Goal: Information Seeking & Learning: Learn about a topic

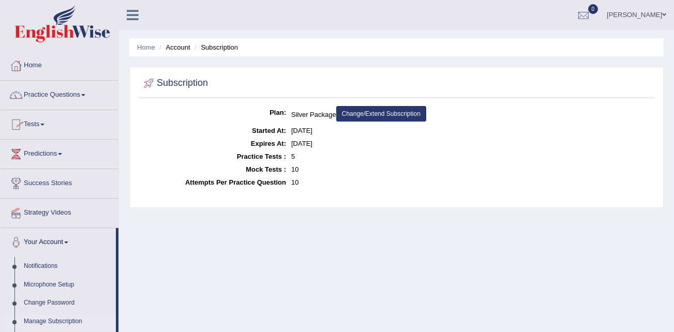
click at [75, 95] on link "Practice Questions" at bounding box center [60, 94] width 118 height 26
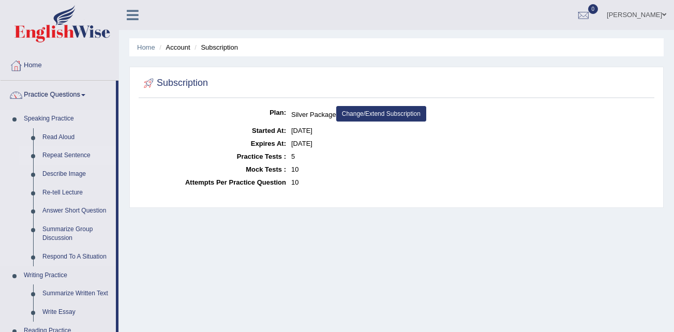
click at [73, 154] on link "Repeat Sentence" at bounding box center [77, 155] width 78 height 19
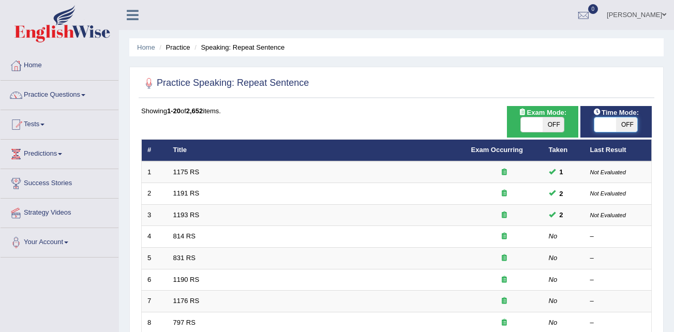
click at [610, 123] on span at bounding box center [606, 124] width 22 height 14
checkbox input "true"
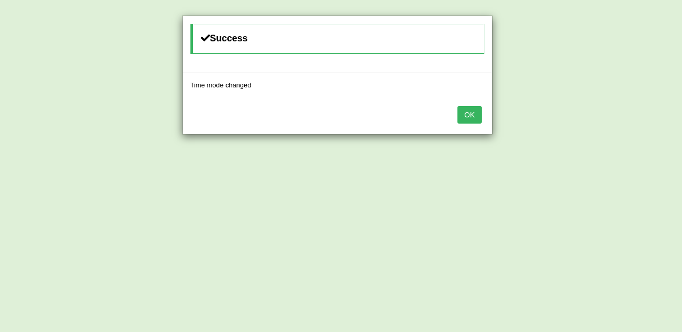
click at [472, 117] on button "OK" at bounding box center [469, 115] width 24 height 18
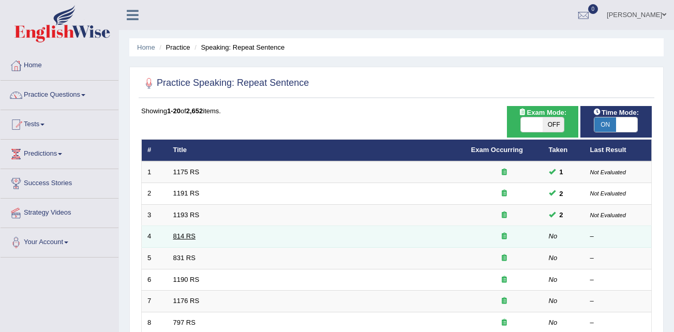
click at [184, 238] on link "814 RS" at bounding box center [184, 236] width 22 height 8
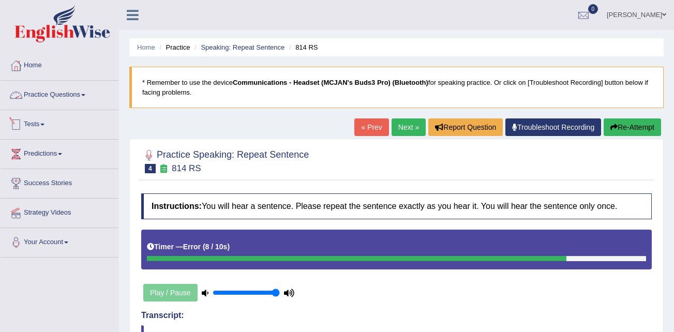
click at [78, 98] on link "Practice Questions" at bounding box center [60, 94] width 118 height 26
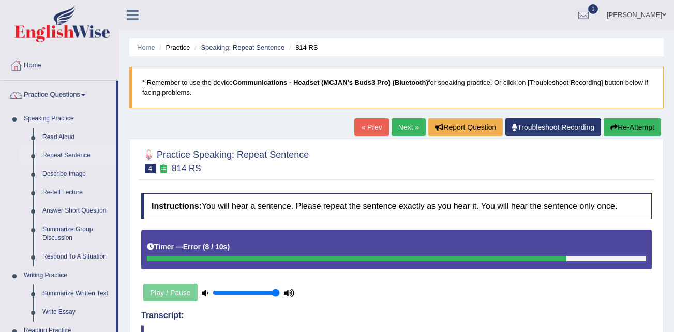
click at [73, 155] on link "Repeat Sentence" at bounding box center [77, 155] width 78 height 19
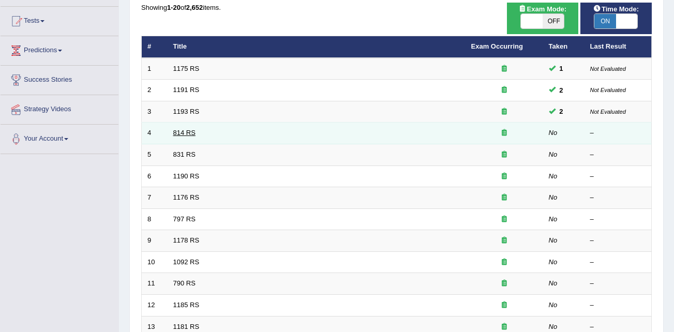
click at [185, 131] on link "814 RS" at bounding box center [184, 133] width 22 height 8
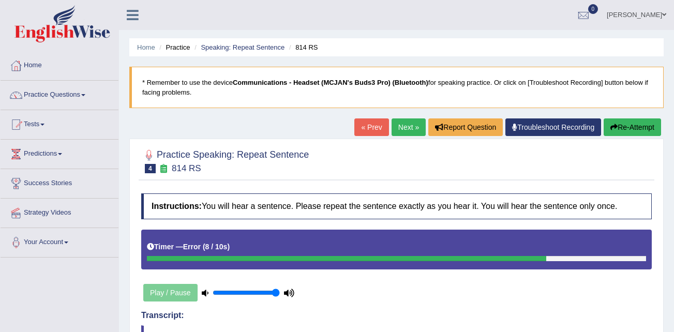
click at [639, 126] on button "Re-Attempt" at bounding box center [632, 127] width 57 height 18
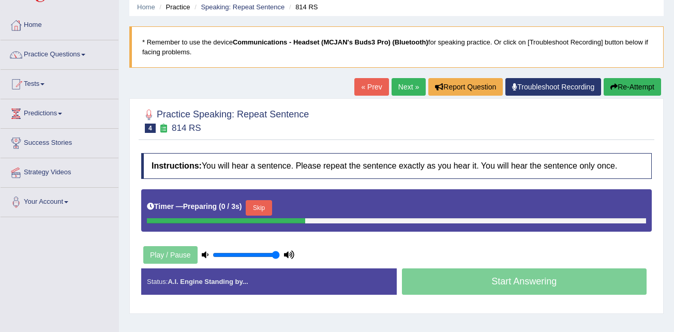
scroll to position [103, 0]
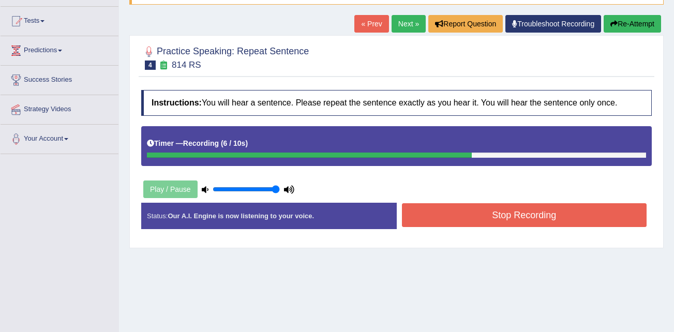
click at [504, 210] on button "Stop Recording" at bounding box center [524, 215] width 245 height 24
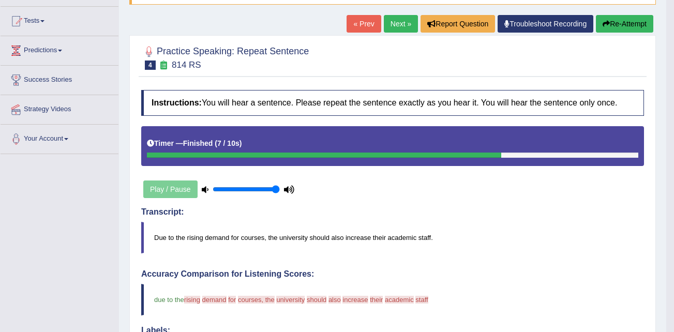
click at [99, 203] on div "Toggle navigation Home Practice Questions Speaking Practice Read Aloud Repeat S…" at bounding box center [333, 270] width 666 height 747
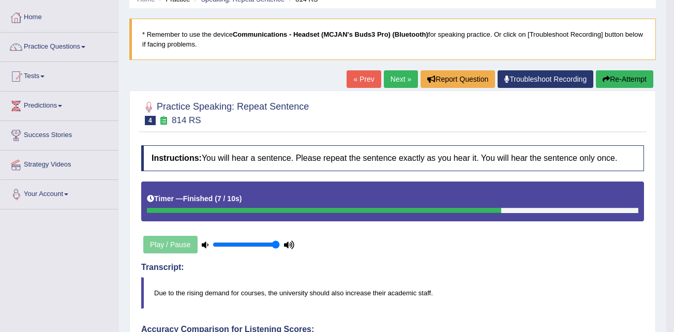
scroll to position [0, 0]
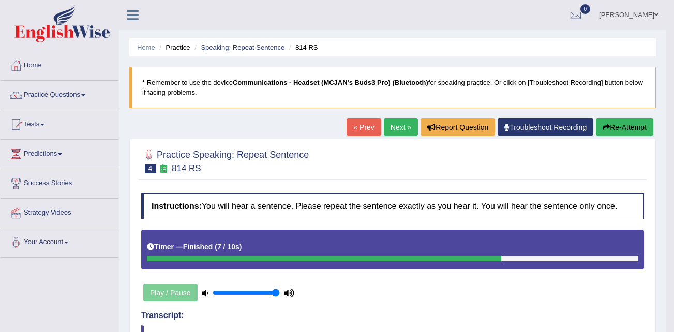
click at [616, 126] on button "Re-Attempt" at bounding box center [624, 127] width 57 height 18
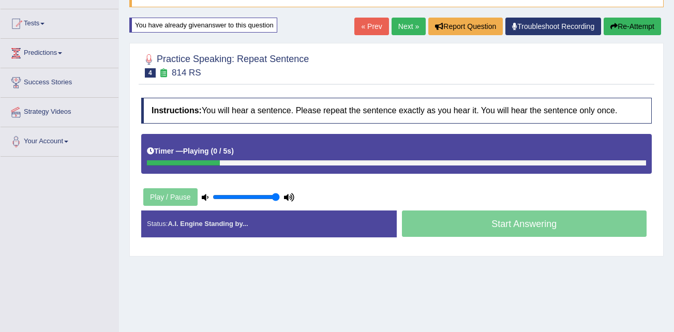
scroll to position [103, 0]
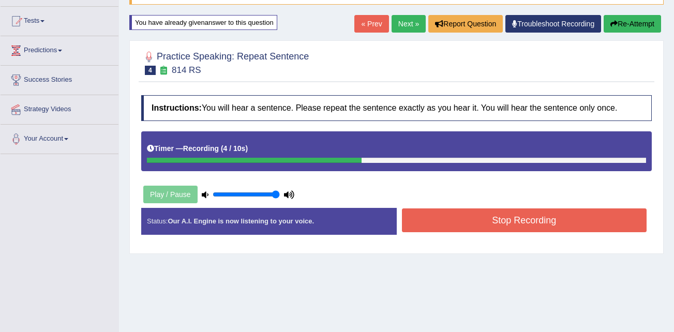
click at [519, 217] on button "Stop Recording" at bounding box center [524, 221] width 245 height 24
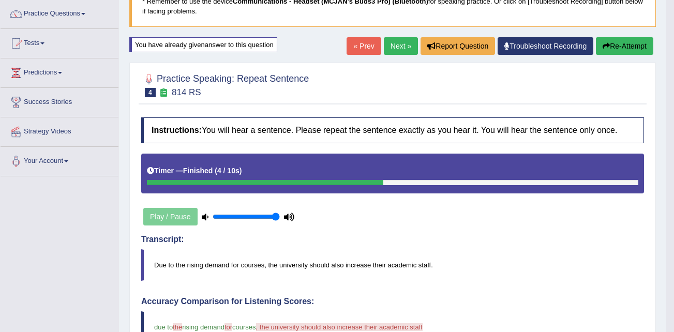
scroll to position [52, 0]
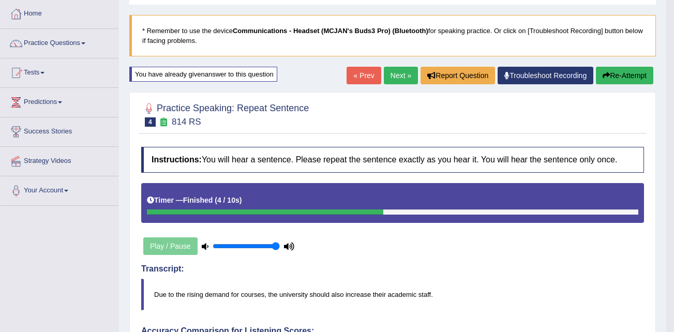
click at [626, 72] on button "Re-Attempt" at bounding box center [624, 76] width 57 height 18
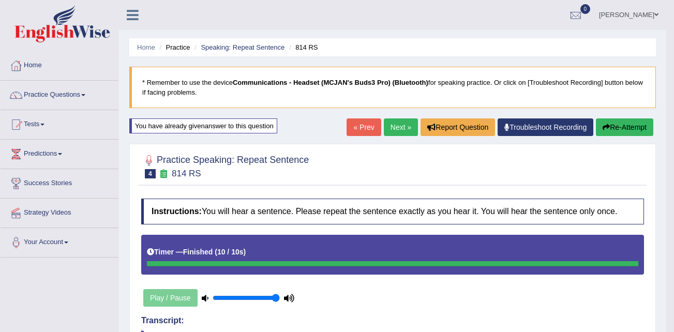
click at [617, 127] on button "Re-Attempt" at bounding box center [624, 127] width 57 height 18
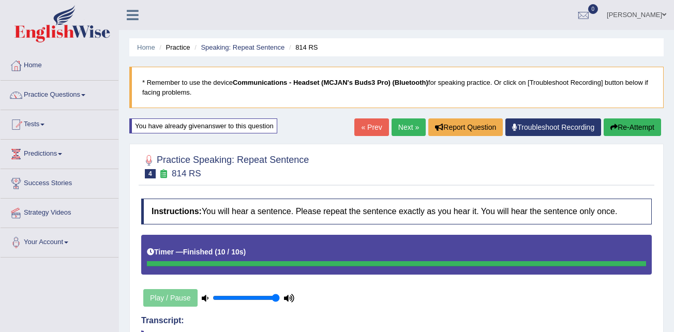
click at [627, 124] on button "Re-Attempt" at bounding box center [632, 127] width 57 height 18
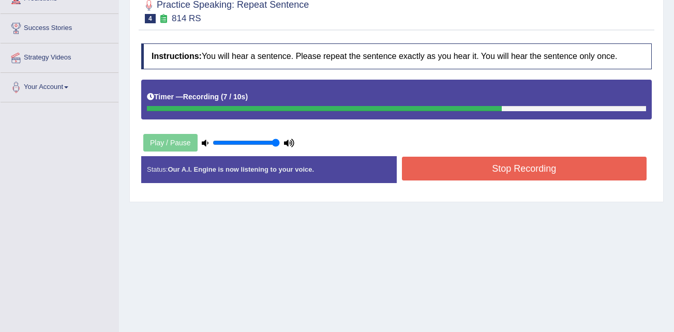
click at [497, 168] on button "Stop Recording" at bounding box center [524, 169] width 245 height 24
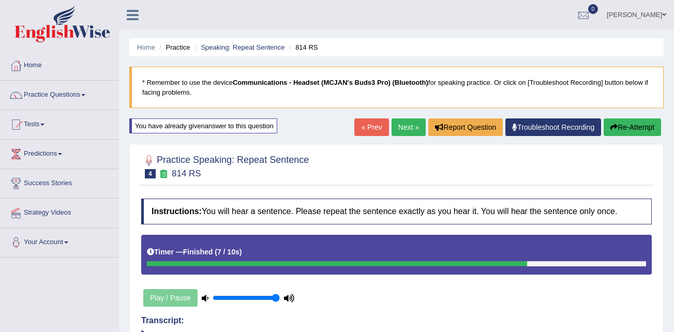
click at [627, 125] on button "Re-Attempt" at bounding box center [632, 127] width 57 height 18
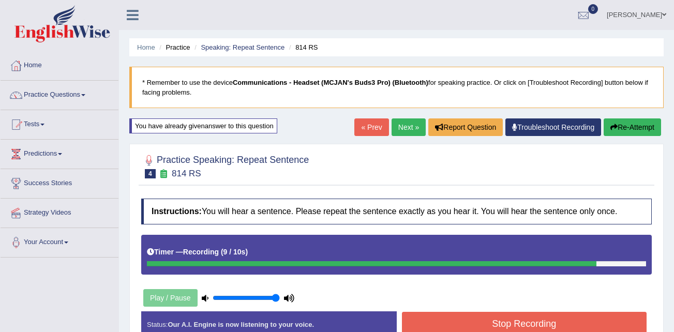
click at [529, 322] on button "Stop Recording" at bounding box center [524, 324] width 245 height 24
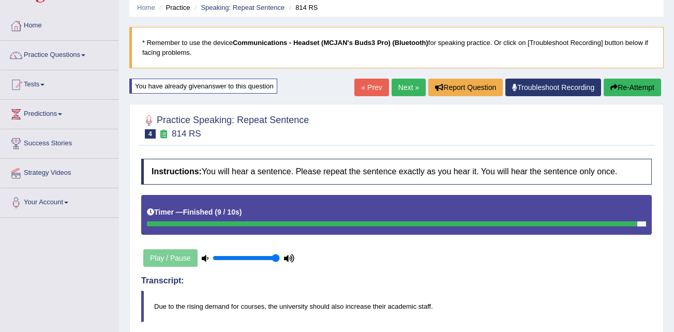
scroll to position [63, 0]
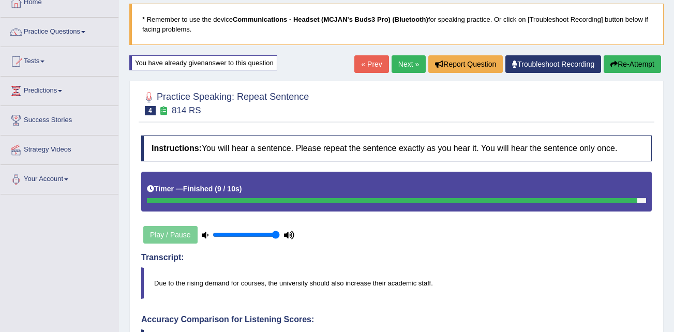
click at [622, 61] on button "Re-Attempt" at bounding box center [632, 64] width 57 height 18
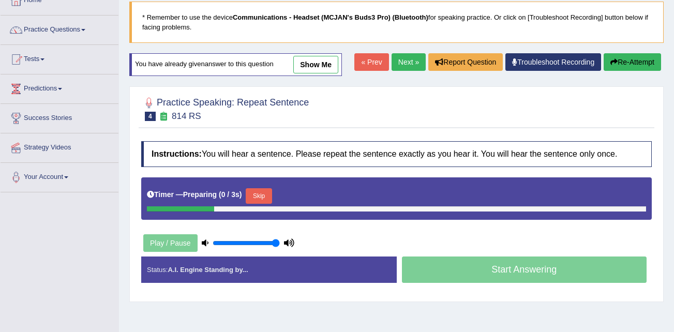
scroll to position [63, 0]
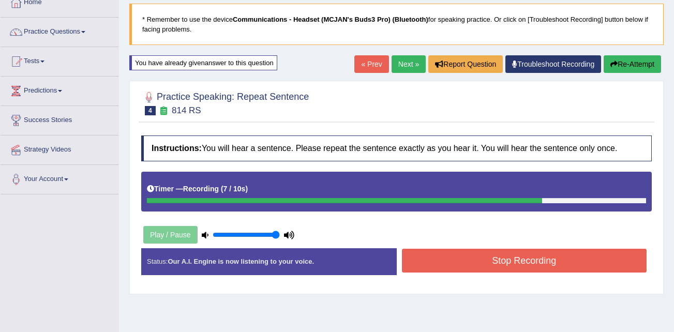
click at [522, 255] on button "Stop Recording" at bounding box center [524, 261] width 245 height 24
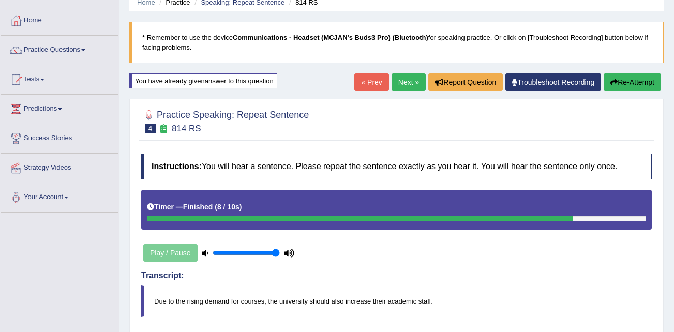
scroll to position [0, 0]
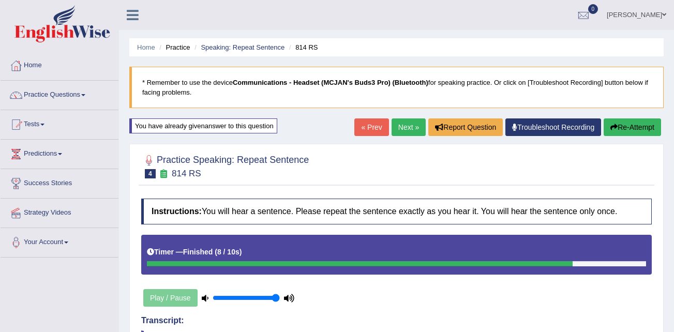
click at [399, 124] on link "Next »" at bounding box center [409, 127] width 34 height 18
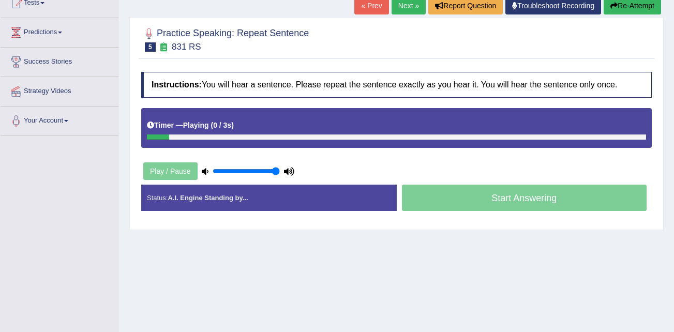
scroll to position [103, 0]
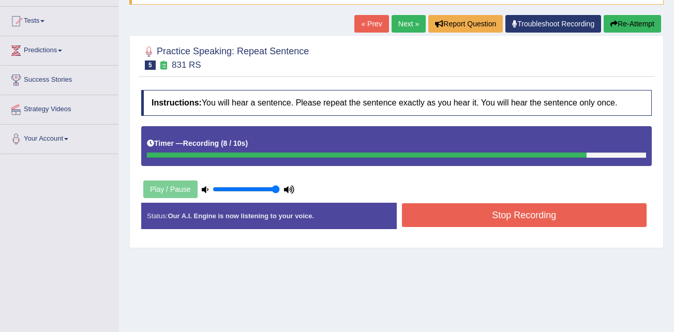
click at [513, 207] on button "Stop Recording" at bounding box center [524, 215] width 245 height 24
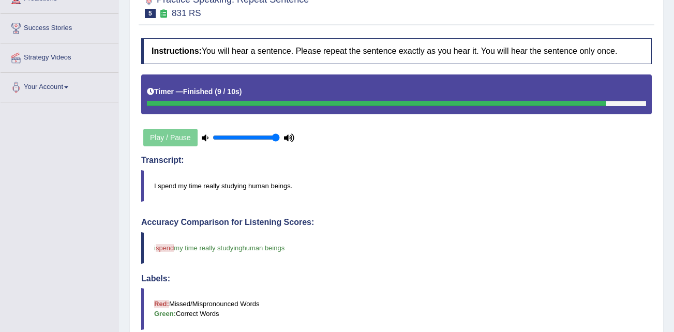
scroll to position [0, 0]
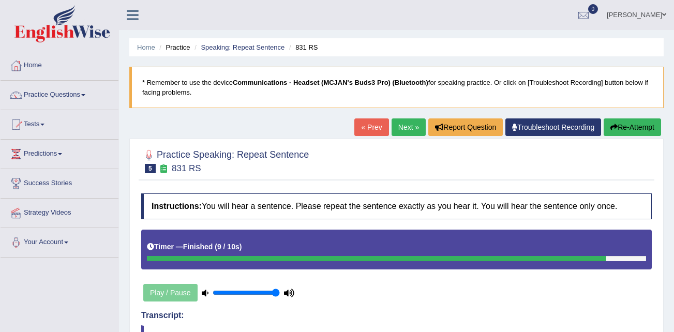
click at [620, 124] on button "Re-Attempt" at bounding box center [632, 127] width 57 height 18
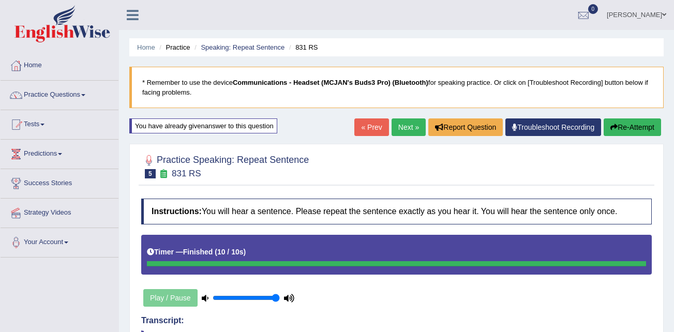
click at [397, 127] on link "Next »" at bounding box center [409, 127] width 34 height 18
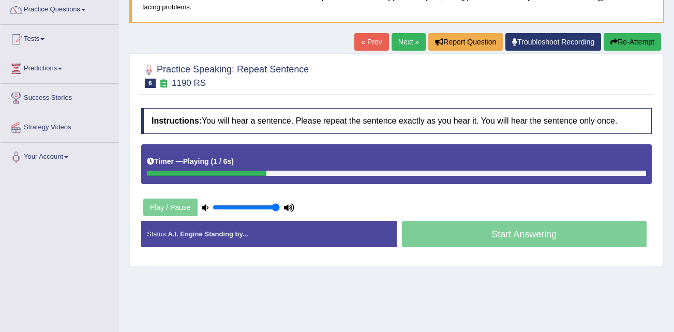
scroll to position [103, 0]
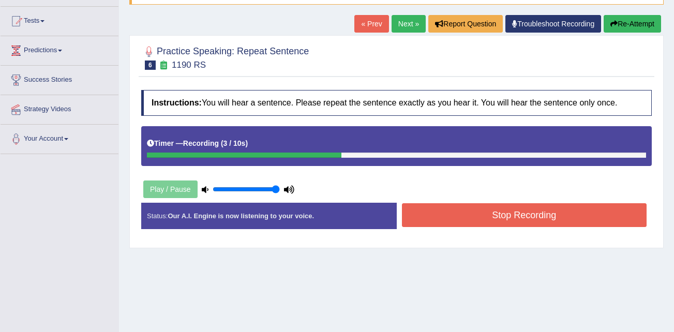
click at [635, 24] on button "Re-Attempt" at bounding box center [632, 24] width 57 height 18
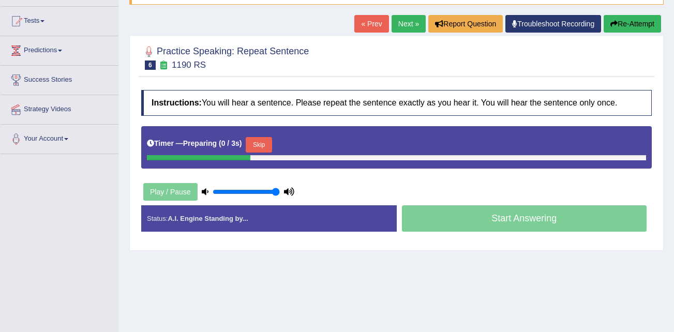
scroll to position [103, 0]
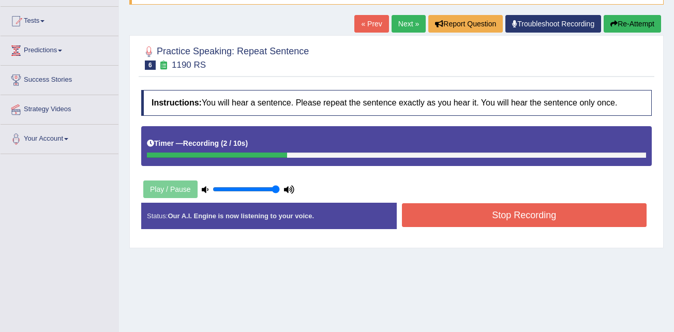
click at [543, 222] on button "Stop Recording" at bounding box center [524, 215] width 245 height 24
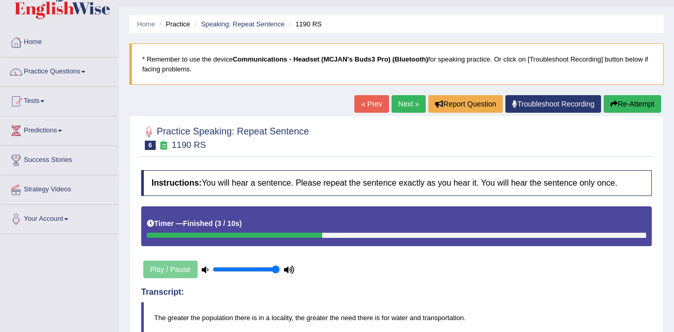
scroll to position [0, 0]
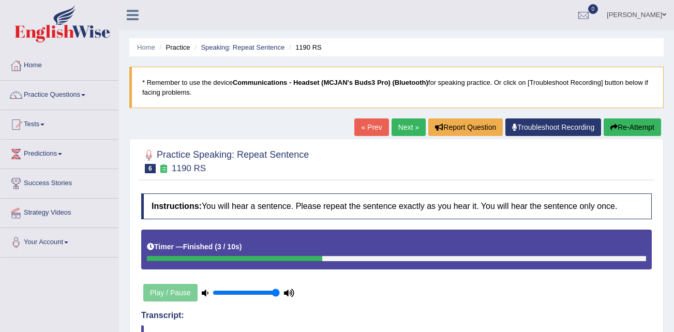
click at [72, 93] on link "Practice Questions" at bounding box center [60, 94] width 118 height 26
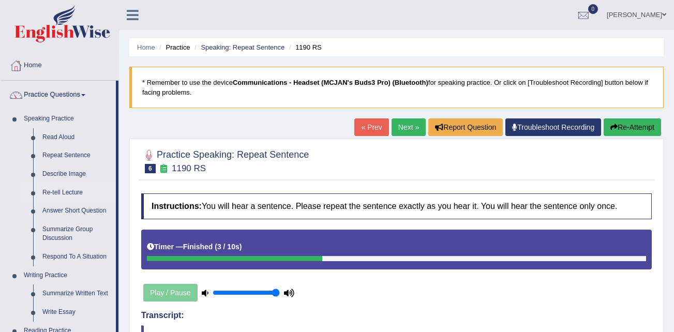
click at [67, 193] on link "Re-tell Lecture" at bounding box center [77, 193] width 78 height 19
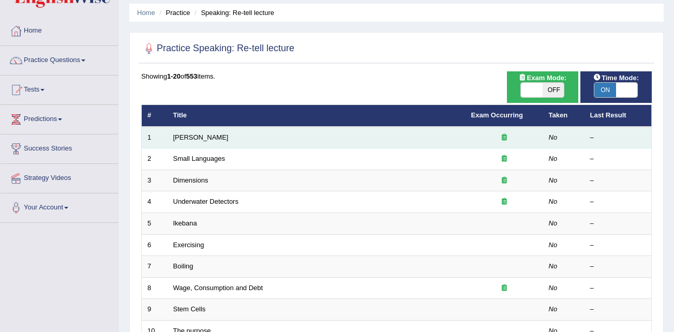
scroll to position [52, 0]
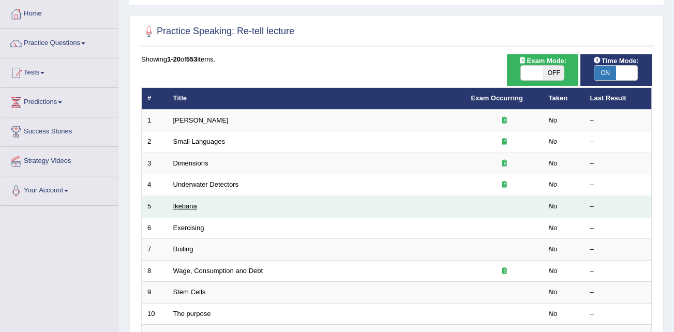
click at [180, 207] on link "Ikebana" at bounding box center [185, 206] width 24 height 8
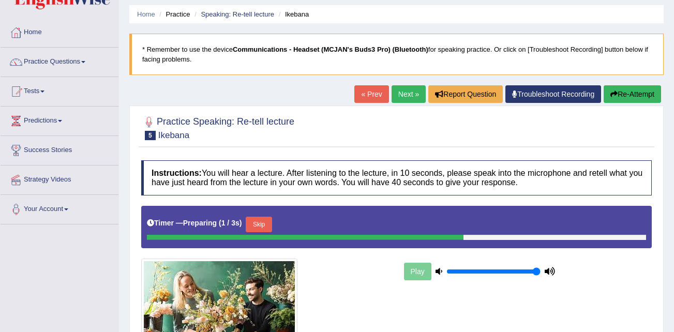
scroll to position [103, 0]
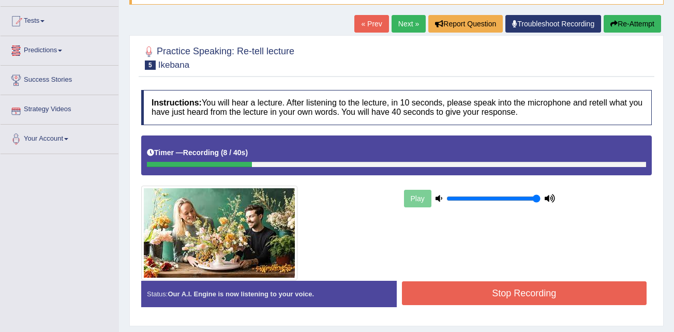
click at [485, 291] on button "Stop Recording" at bounding box center [524, 293] width 245 height 24
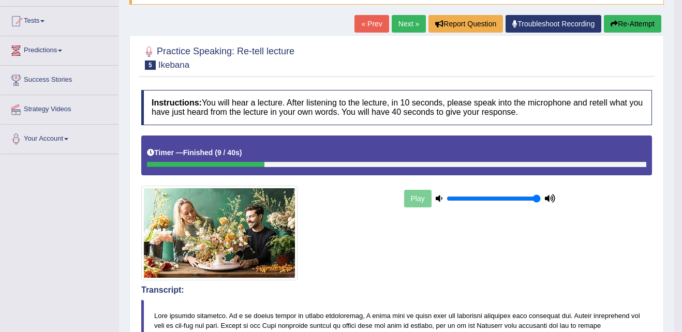
click at [62, 48] on div "Saving your answer..." at bounding box center [341, 166] width 682 height 332
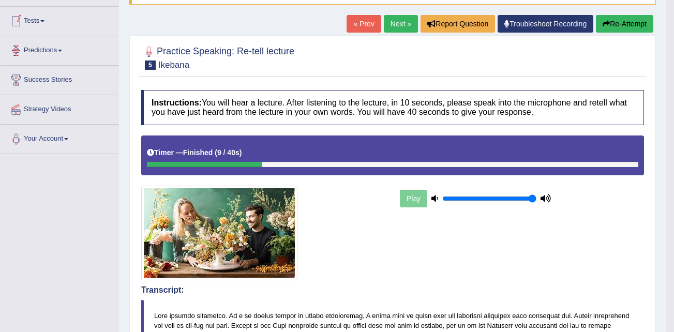
click at [46, 26] on link "Tests" at bounding box center [60, 20] width 118 height 26
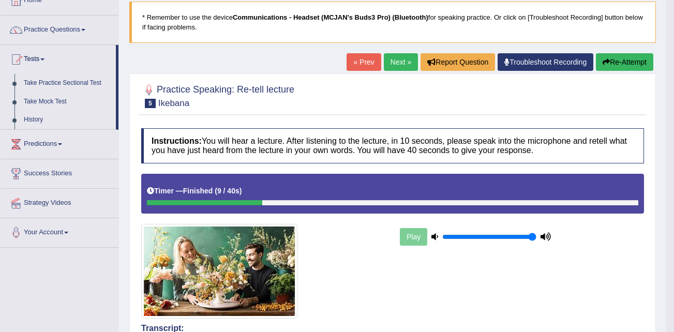
scroll to position [0, 0]
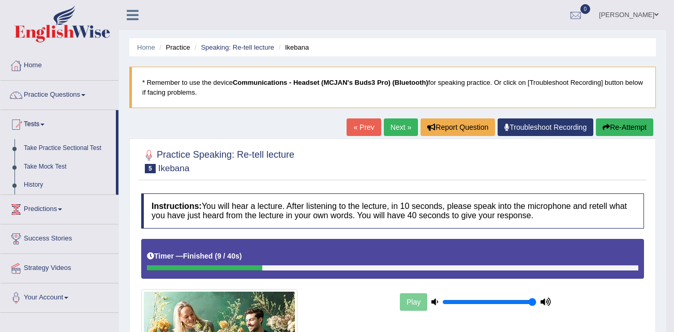
click at [85, 95] on span at bounding box center [83, 95] width 4 height 2
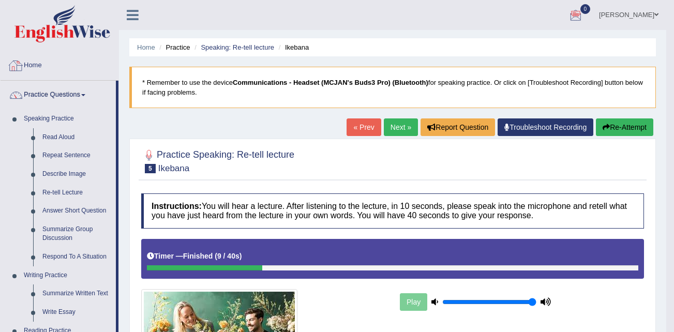
click at [37, 64] on link "Home" at bounding box center [60, 64] width 118 height 26
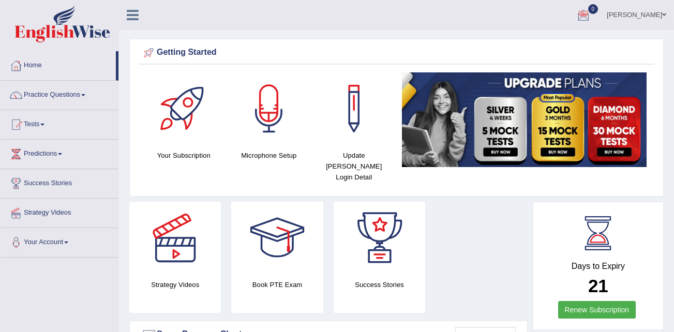
click at [557, 8] on ul "[PERSON_NAME] Toggle navigation Username: McJan1979 Access Type: Online Subscri…" at bounding box center [480, 14] width 389 height 29
drag, startPoint x: 400, startPoint y: 48, endPoint x: 339, endPoint y: 10, distance: 72.2
click at [400, 48] on div "Getting Started" at bounding box center [396, 53] width 511 height 16
click at [47, 96] on link "Practice Questions" at bounding box center [60, 94] width 118 height 26
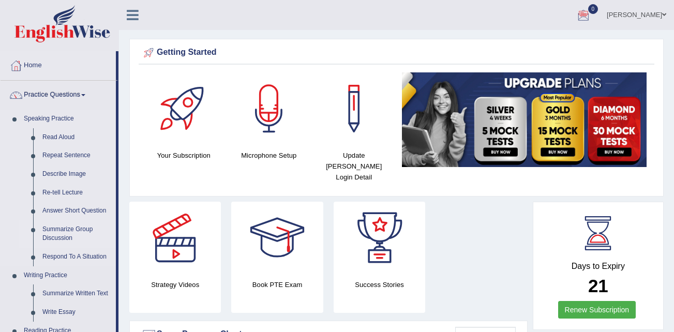
click at [75, 224] on link "Summarize Group Discussion" at bounding box center [77, 233] width 78 height 27
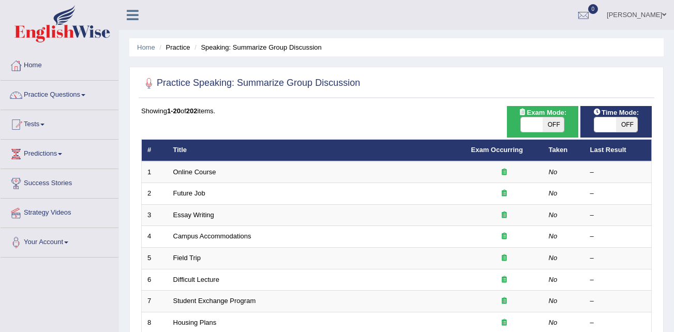
click at [244, 112] on div "Showing 1-20 of 202 items." at bounding box center [396, 111] width 511 height 10
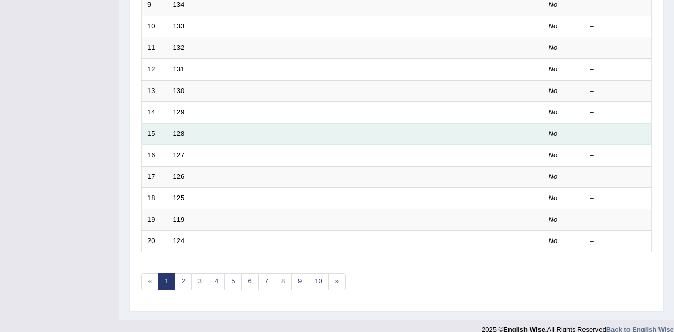
scroll to position [353, 0]
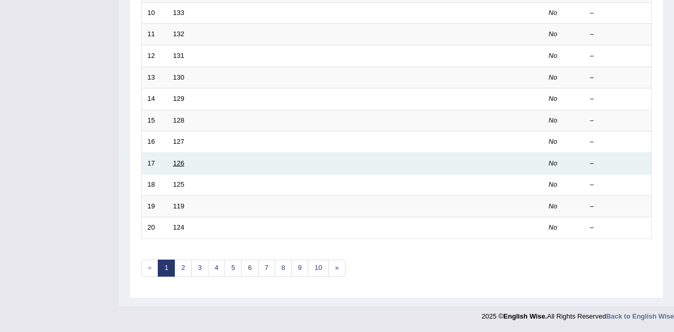
click at [179, 164] on link "126" at bounding box center [178, 163] width 11 height 8
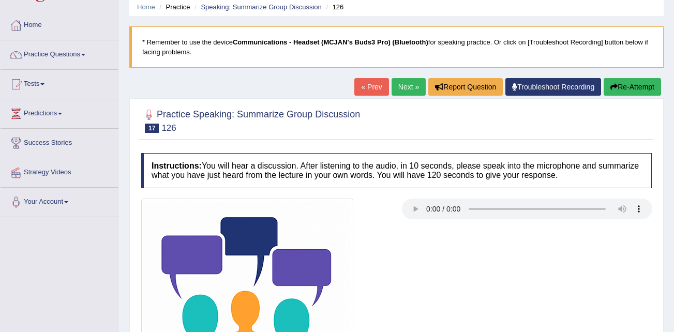
scroll to position [52, 0]
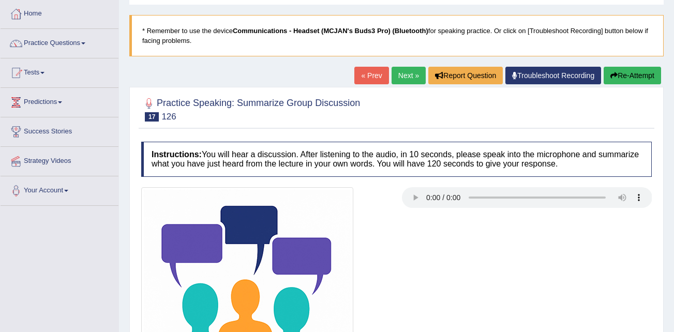
click at [413, 246] on div at bounding box center [396, 293] width 521 height 212
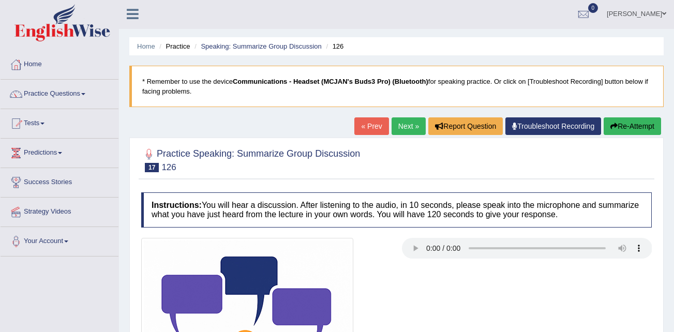
scroll to position [207, 0]
